Goal: Information Seeking & Learning: Learn about a topic

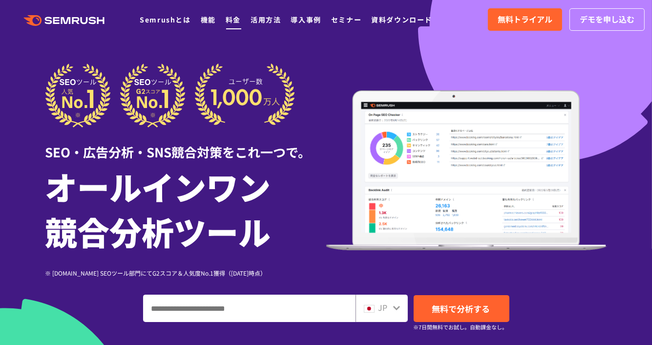
click at [232, 15] on link "料金" at bounding box center [233, 20] width 15 height 10
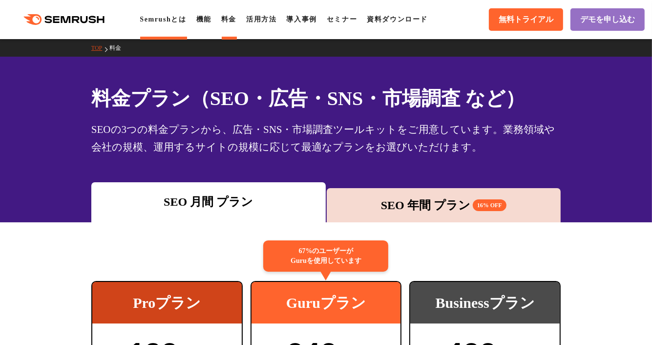
click at [168, 23] on link "Semrushとは" at bounding box center [163, 19] width 46 height 7
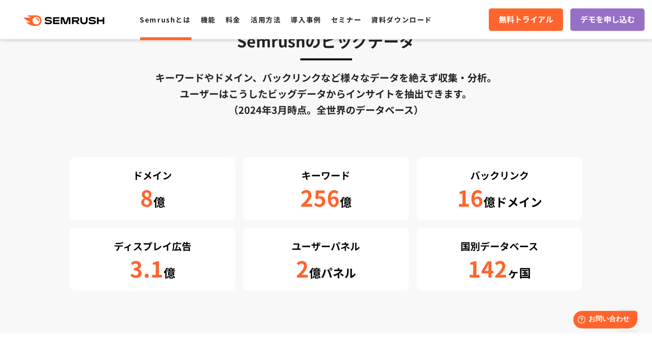
scroll to position [1618, 0]
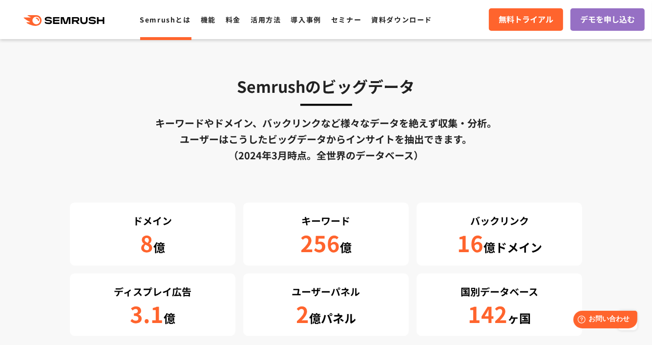
click at [350, 142] on div "キーワードやドメイン、バックリンクなど様々なデータを絶えず収集・分析。 ユーザーはこうしたビッグデータからインサイトを抽出できます。 （2024年3月時点。全…" at bounding box center [326, 139] width 513 height 48
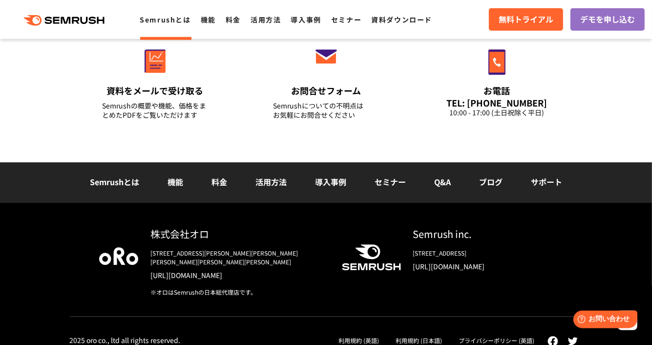
scroll to position [2444, 0]
